Goal: Information Seeking & Learning: Learn about a topic

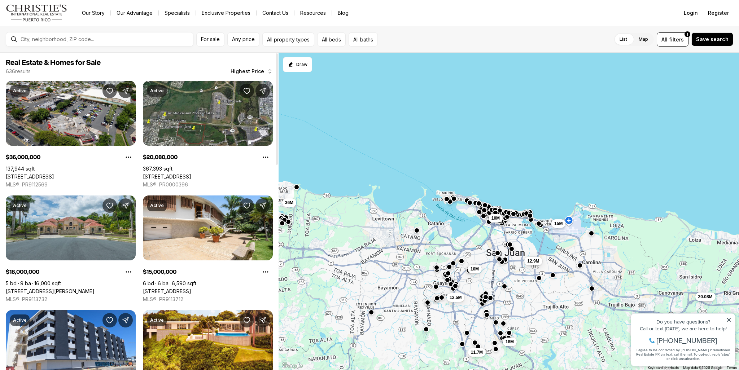
click at [242, 72] on span "Highest Price" at bounding box center [247, 72] width 34 height 6
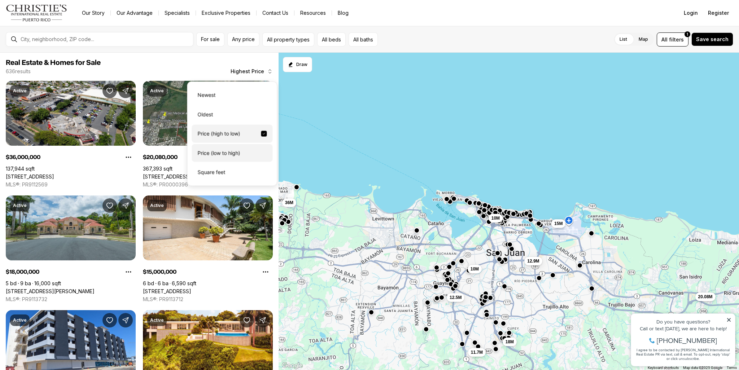
click at [212, 153] on div "Price (low to high)" at bounding box center [232, 153] width 81 height 18
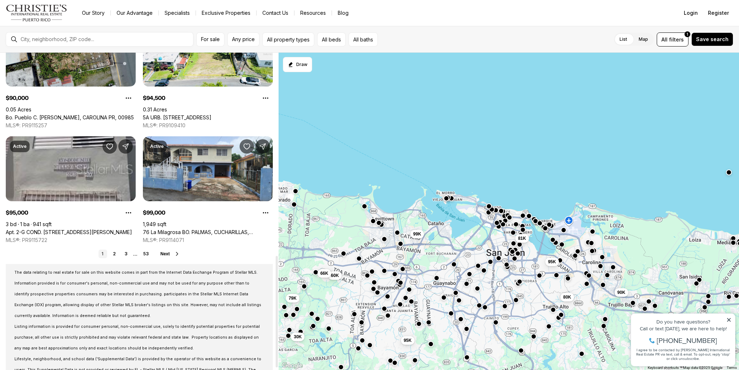
scroll to position [584, 0]
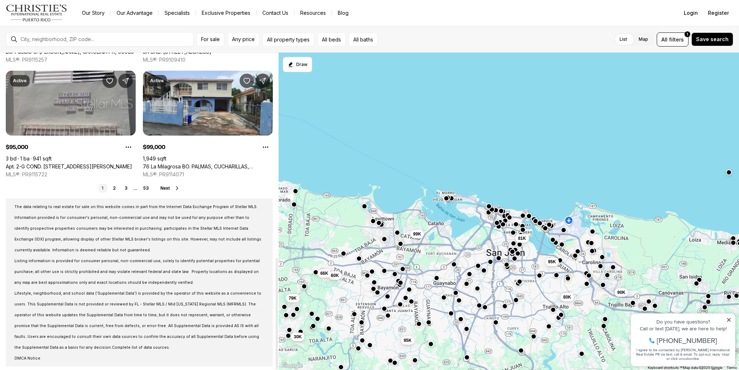
click at [166, 188] on span "Next" at bounding box center [164, 188] width 9 height 5
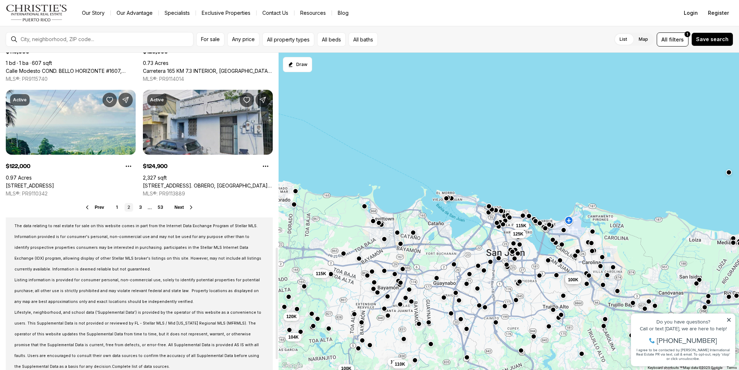
scroll to position [584, 0]
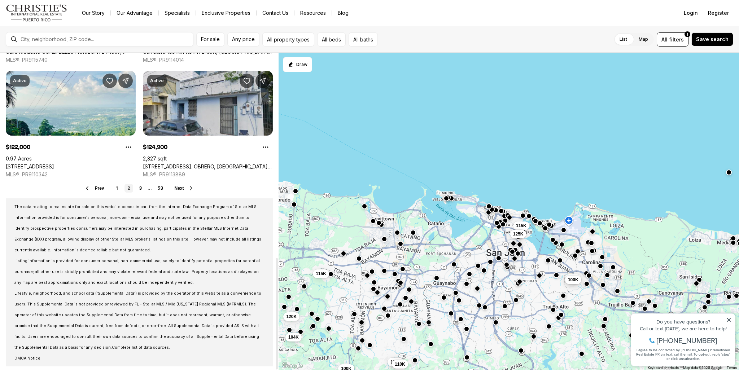
click at [183, 191] on div "Prev 1 2 3 ... 53 Next" at bounding box center [139, 188] width 267 height 9
click at [180, 190] on span "Next" at bounding box center [179, 188] width 9 height 5
